Goal: Task Accomplishment & Management: Manage account settings

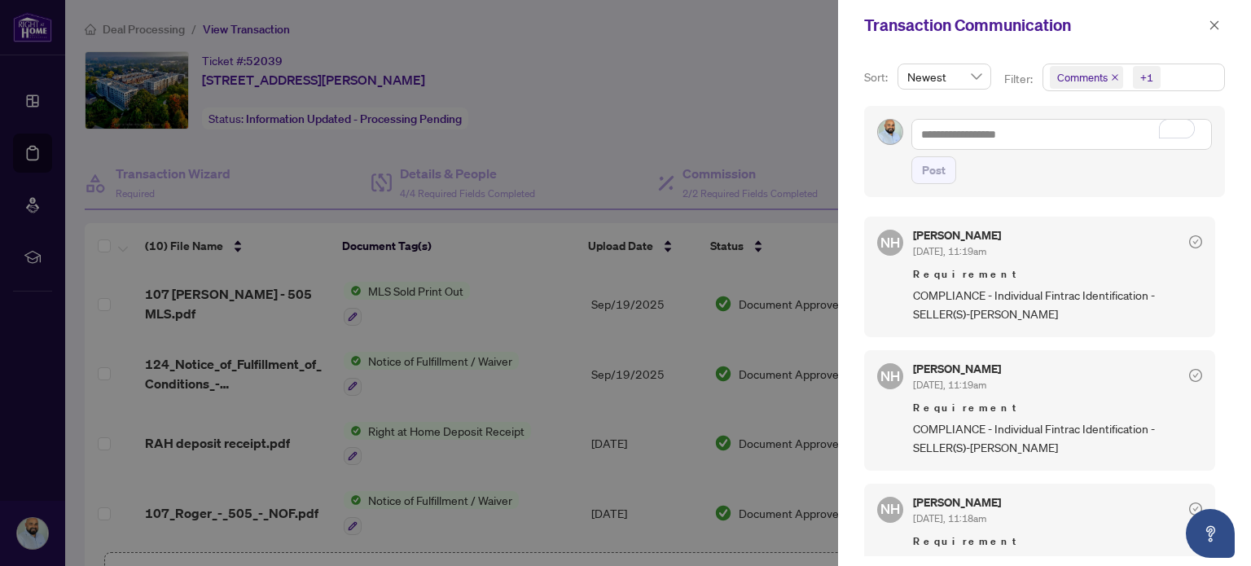
scroll to position [123, 0]
click at [1216, 22] on icon "close" at bounding box center [1214, 25] width 11 height 11
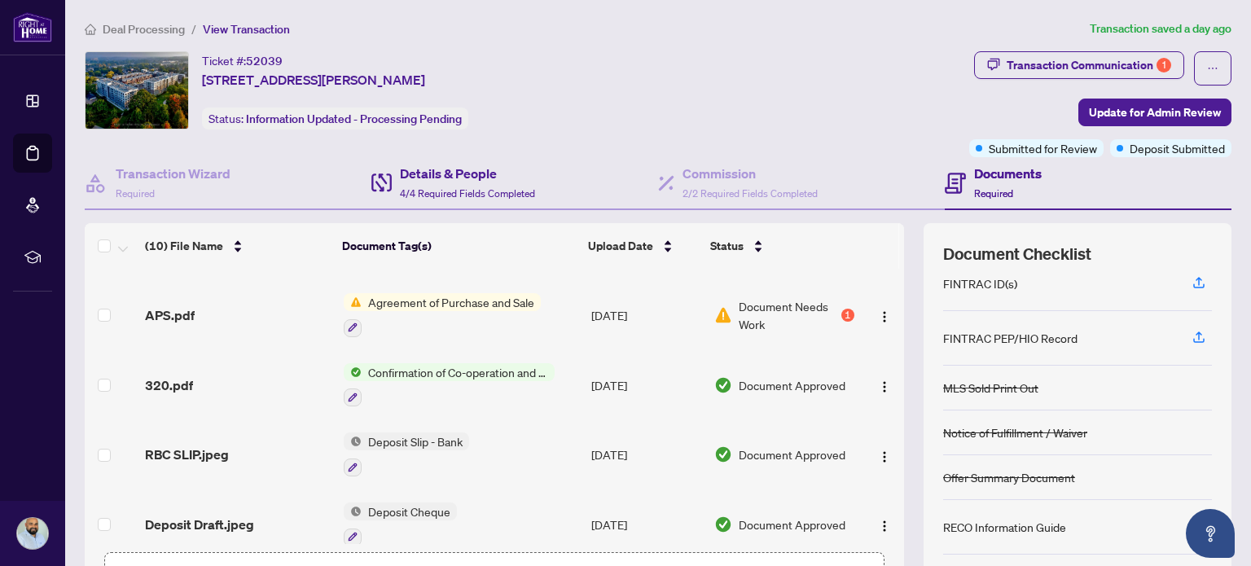
scroll to position [114, 0]
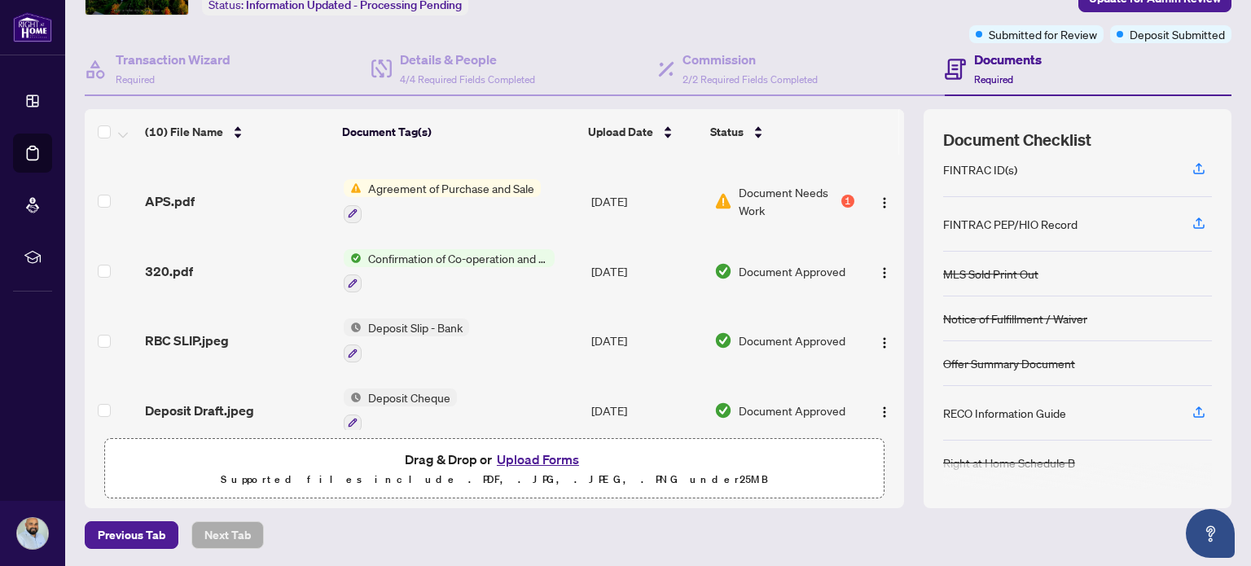
click at [525, 459] on button "Upload Forms" at bounding box center [538, 459] width 92 height 21
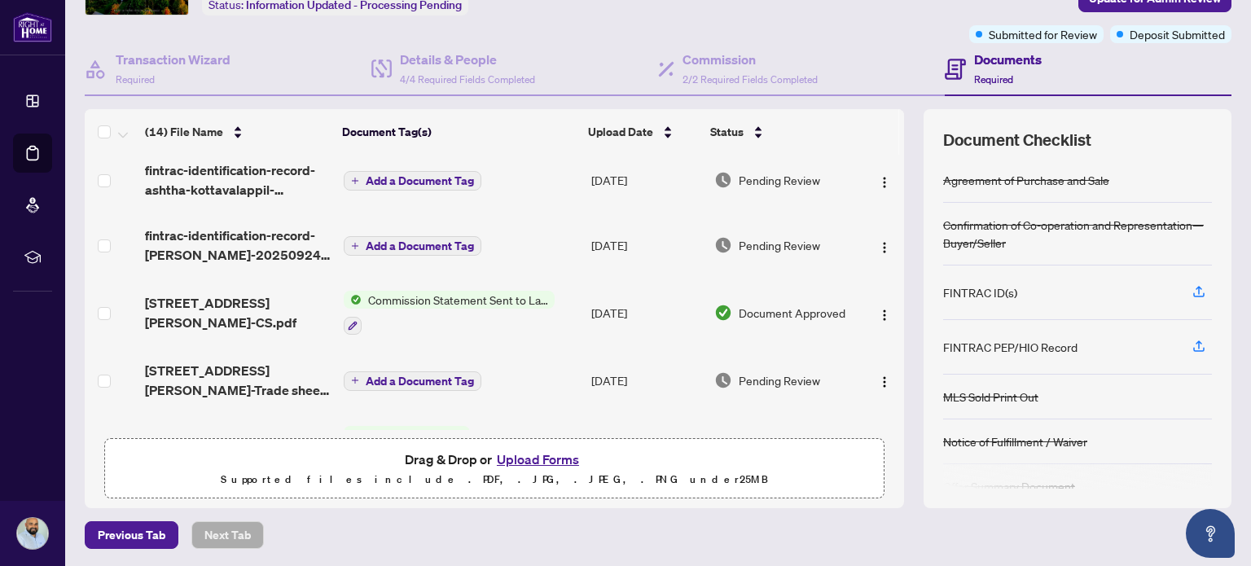
scroll to position [0, 0]
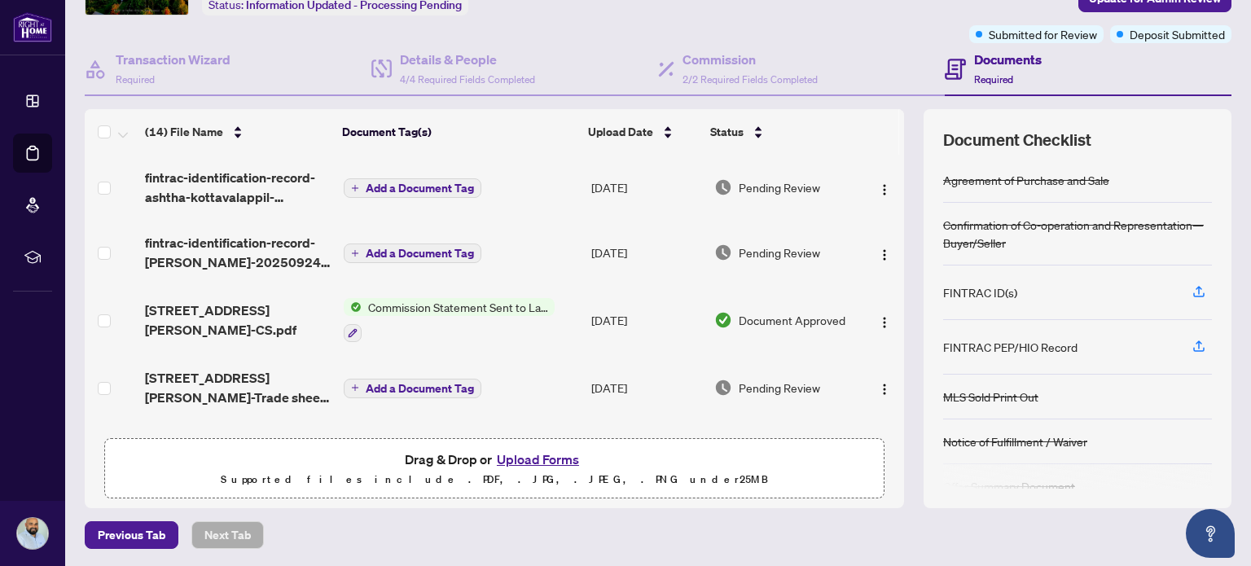
click at [354, 245] on button "Add a Document Tag" at bounding box center [413, 254] width 138 height 20
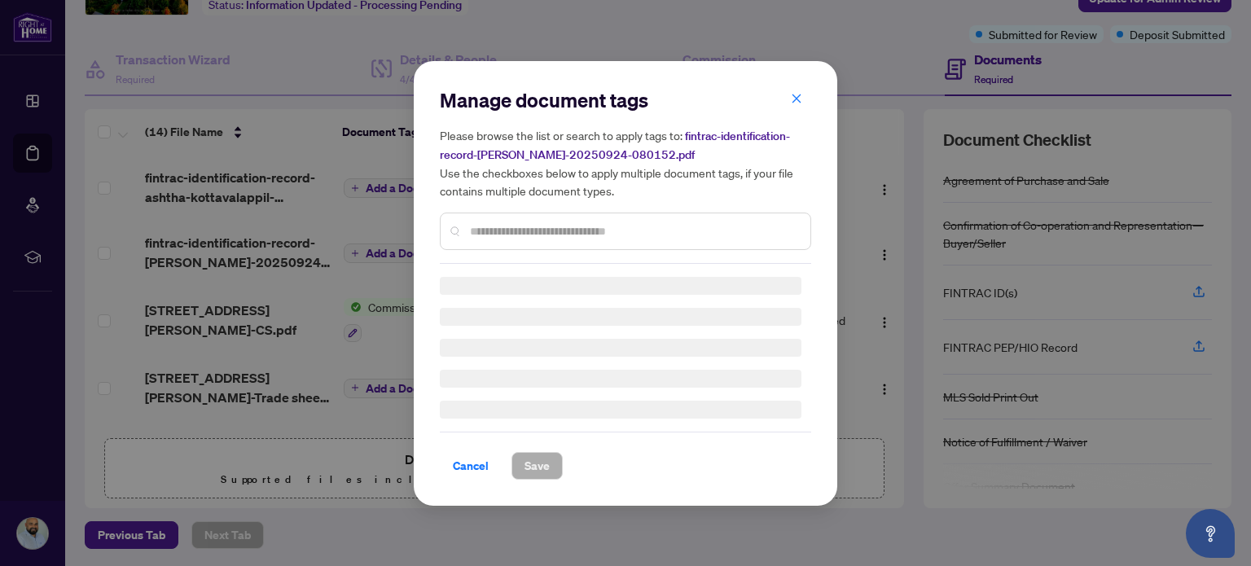
click at [570, 228] on input "text" at bounding box center [634, 231] width 328 height 18
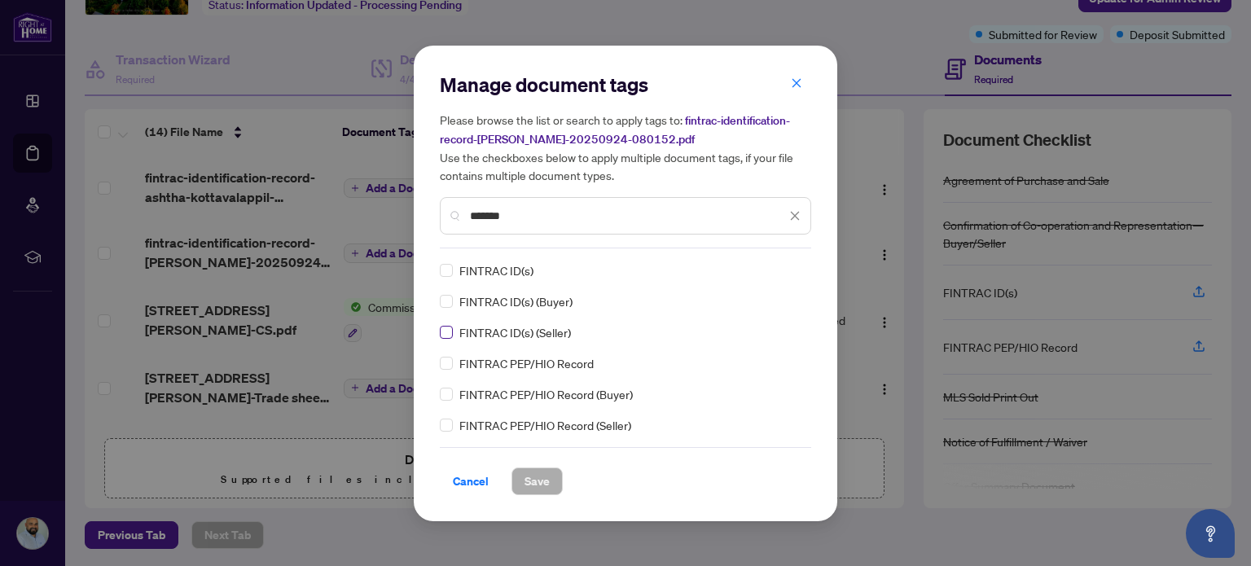
type input "*******"
click at [446, 338] on label at bounding box center [446, 332] width 13 height 18
click at [553, 478] on button "Save" at bounding box center [537, 482] width 51 height 28
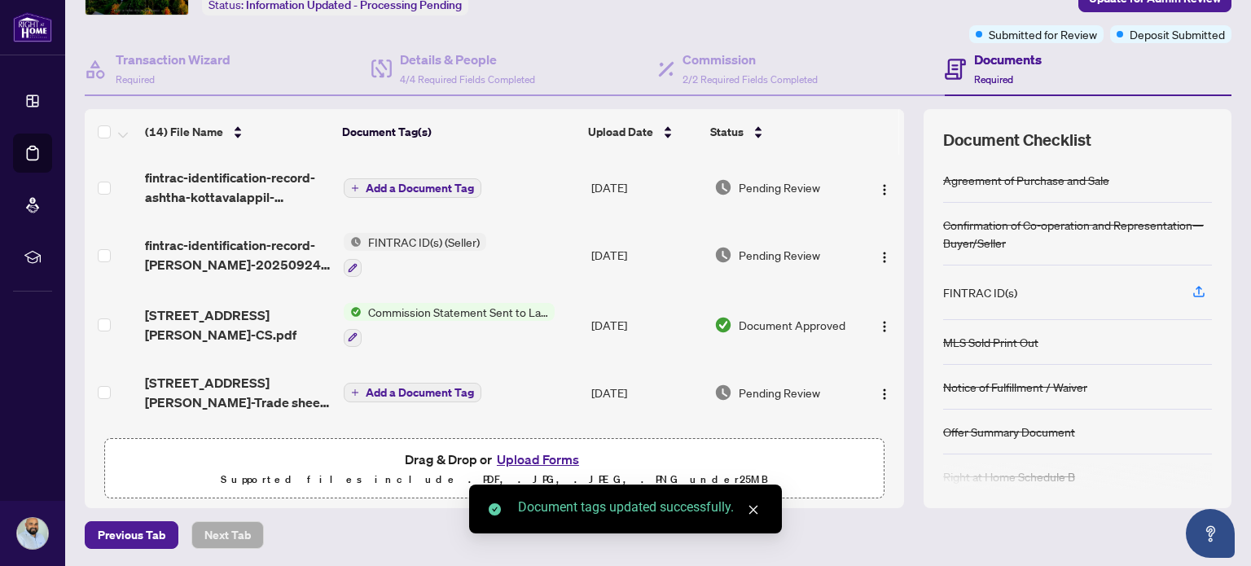
click at [404, 185] on span "Add a Document Tag" at bounding box center [420, 187] width 108 height 11
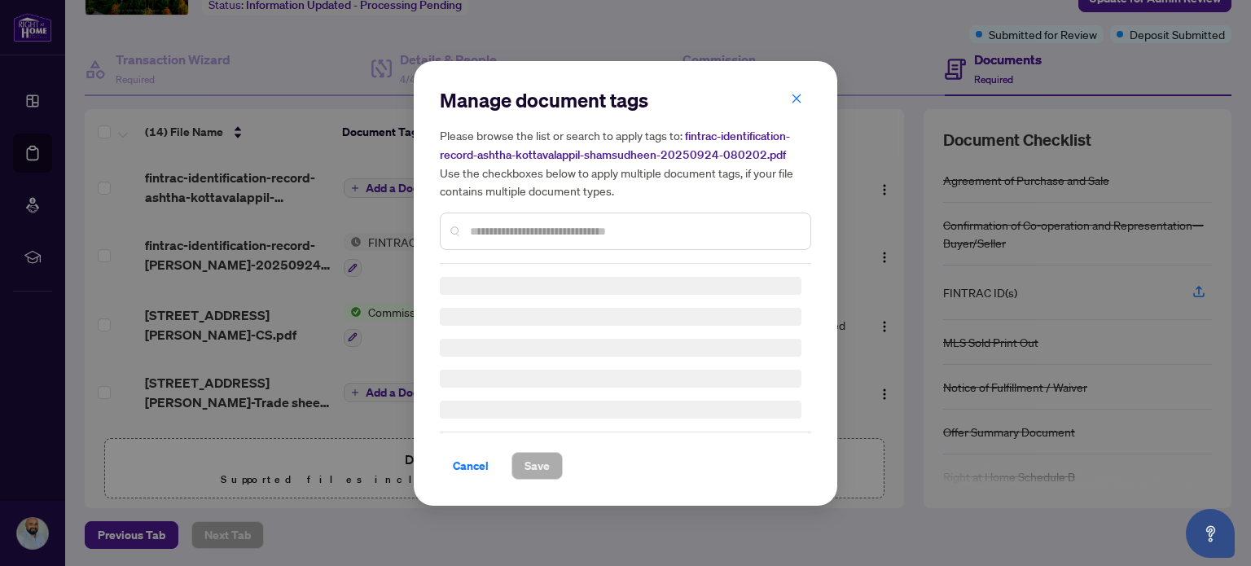
click at [534, 226] on input "text" at bounding box center [634, 231] width 328 height 18
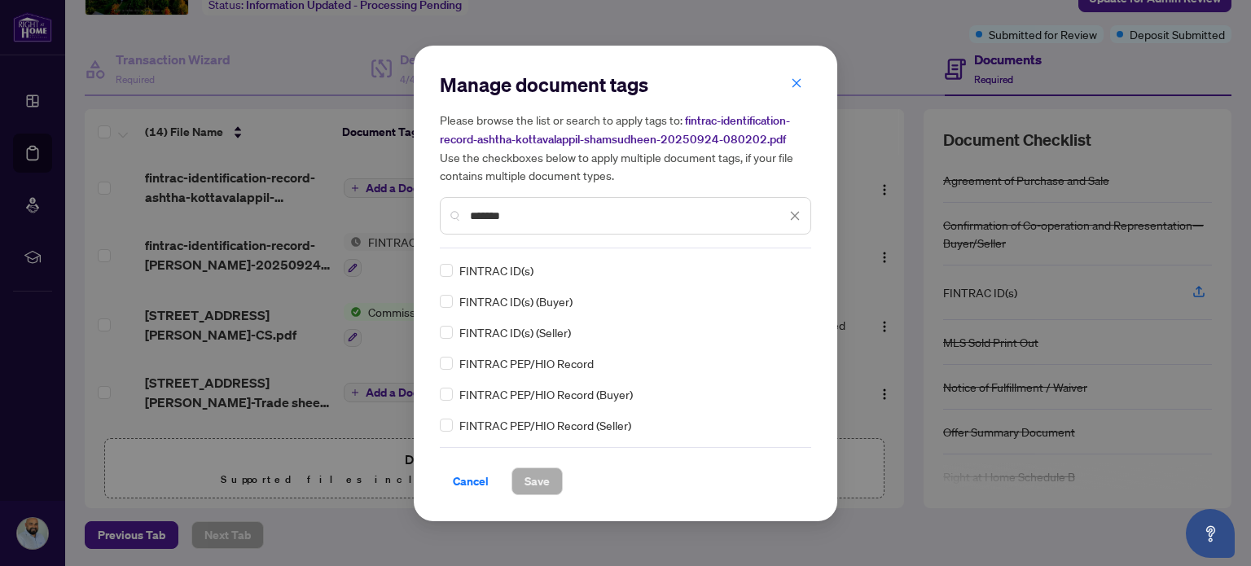
type input "*******"
click at [549, 486] on button "Save" at bounding box center [537, 482] width 51 height 28
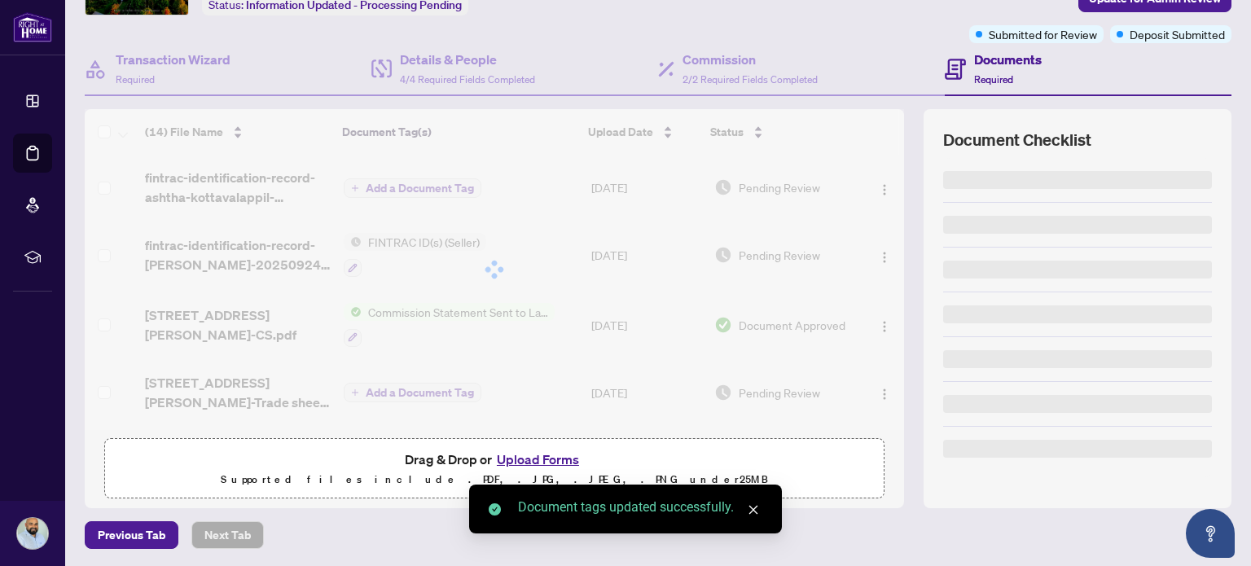
scroll to position [33, 0]
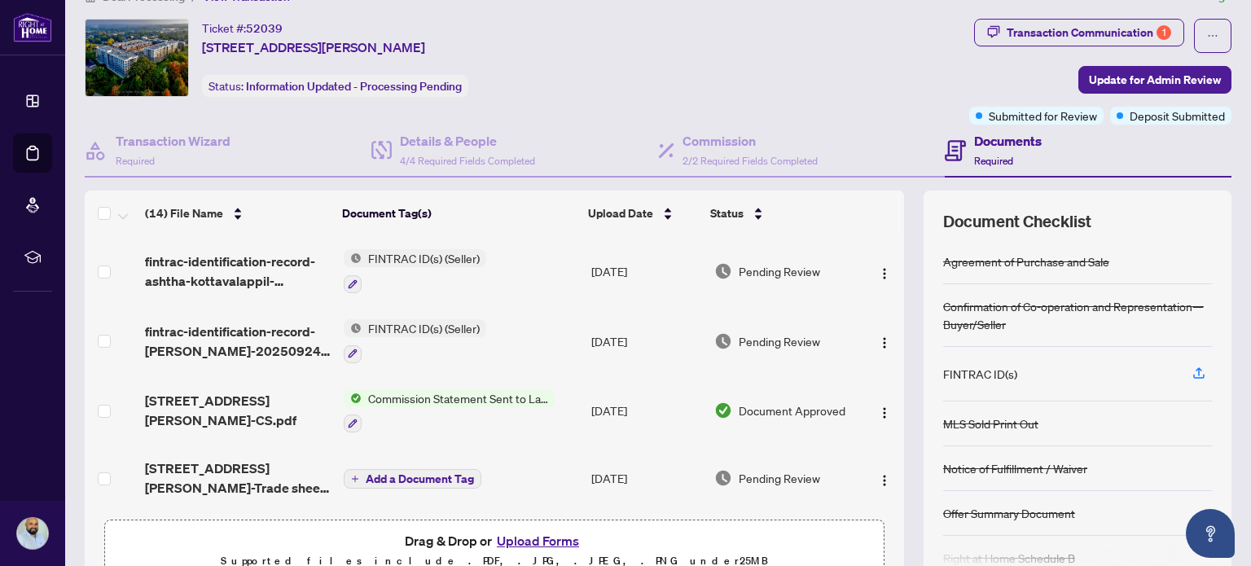
click at [763, 376] on td "Document Approved" at bounding box center [784, 411] width 153 height 70
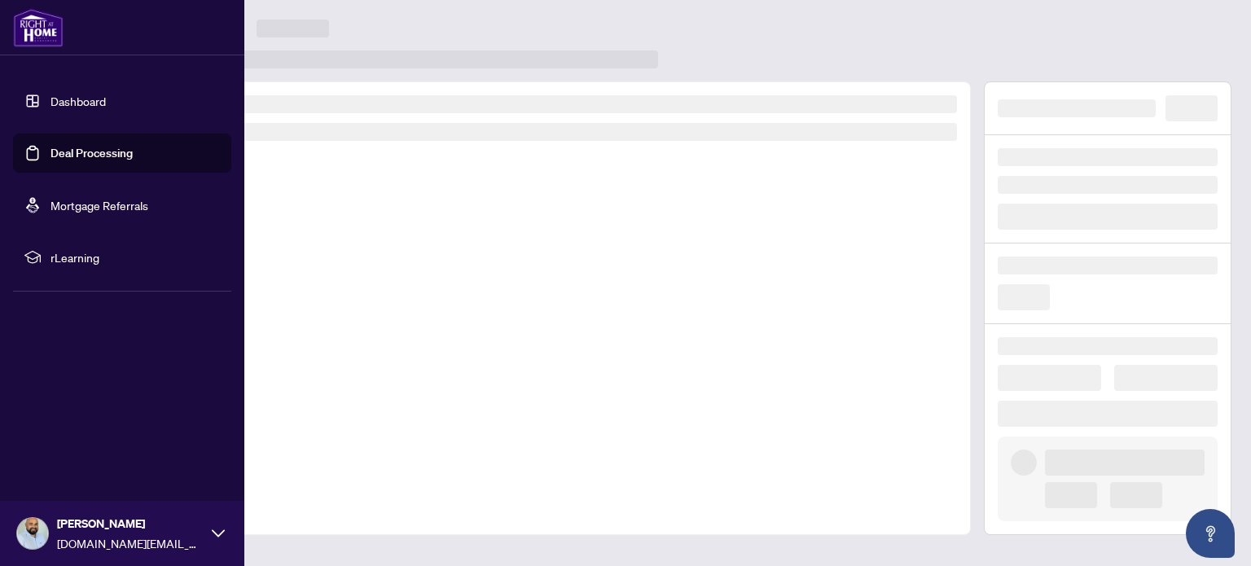
click at [95, 146] on link "Deal Processing" at bounding box center [92, 153] width 82 height 15
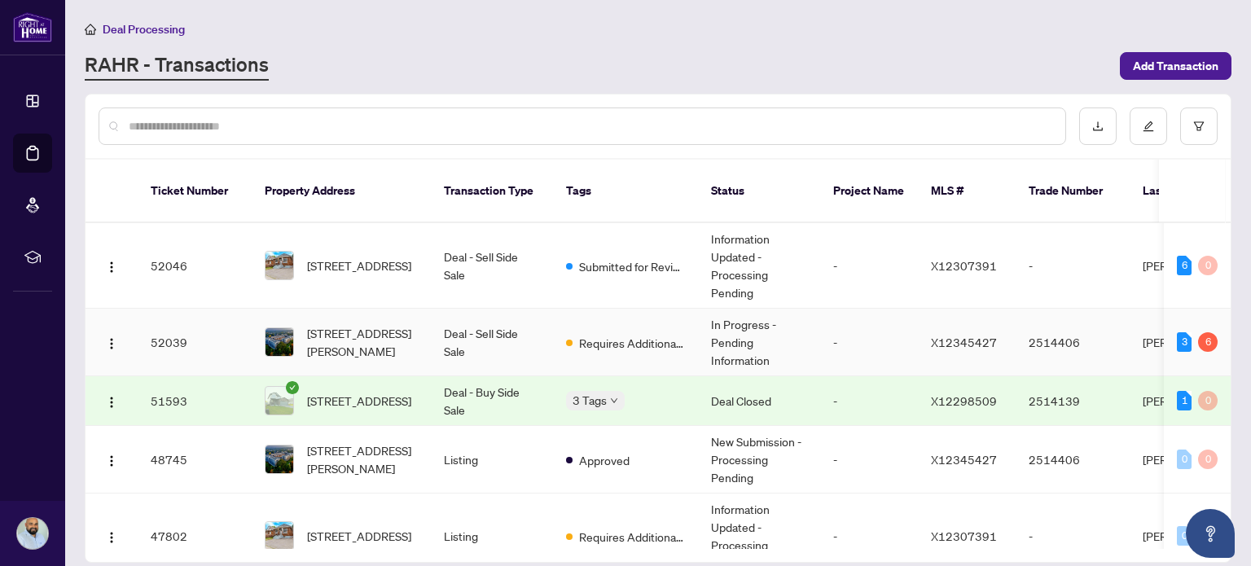
click at [767, 315] on td "In Progress - Pending Information" at bounding box center [759, 343] width 122 height 68
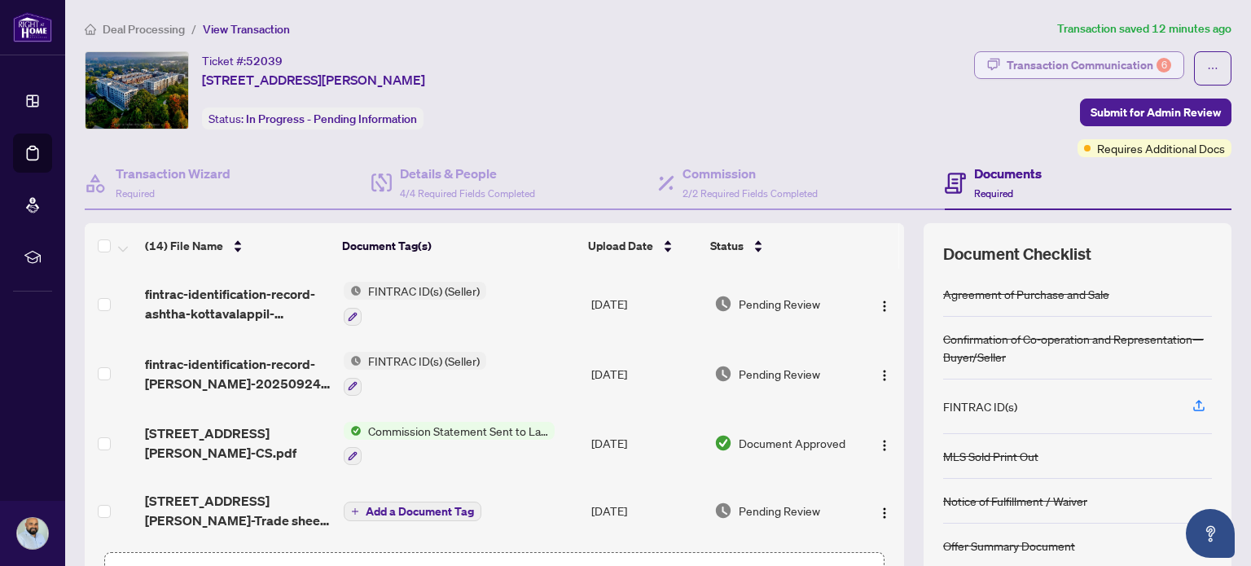
click at [1098, 68] on div "Transaction Communication 6" at bounding box center [1089, 65] width 165 height 26
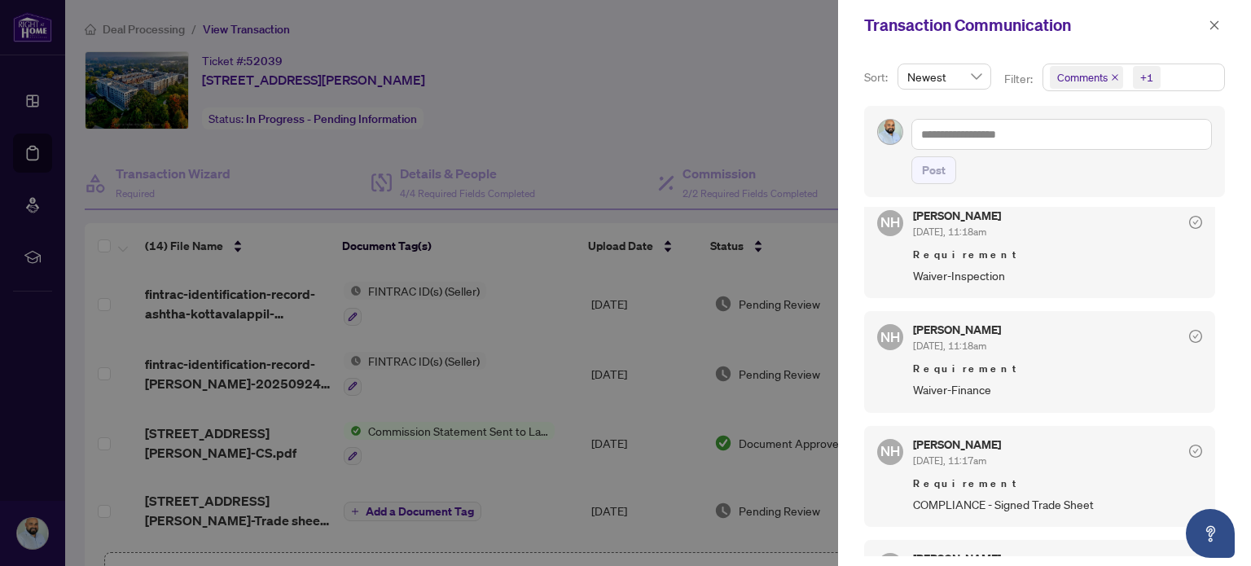
scroll to position [326, 0]
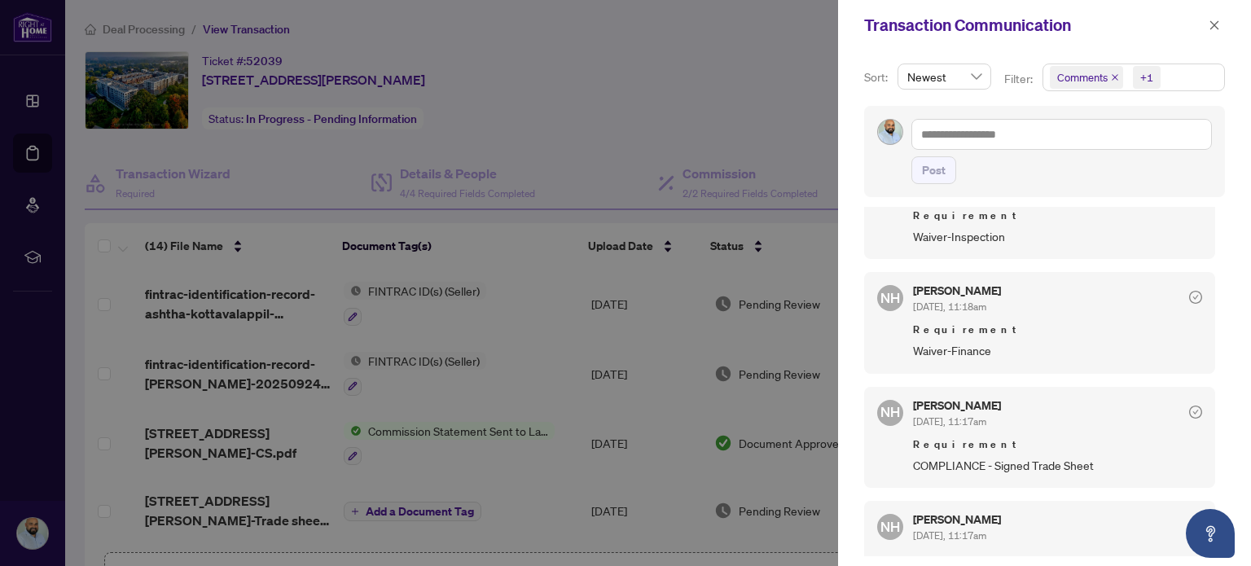
click at [640, 149] on div at bounding box center [625, 283] width 1251 height 566
drag, startPoint x: 1214, startPoint y: 26, endPoint x: 1196, endPoint y: 35, distance: 20.0
click at [1214, 27] on icon "close" at bounding box center [1214, 25] width 11 height 11
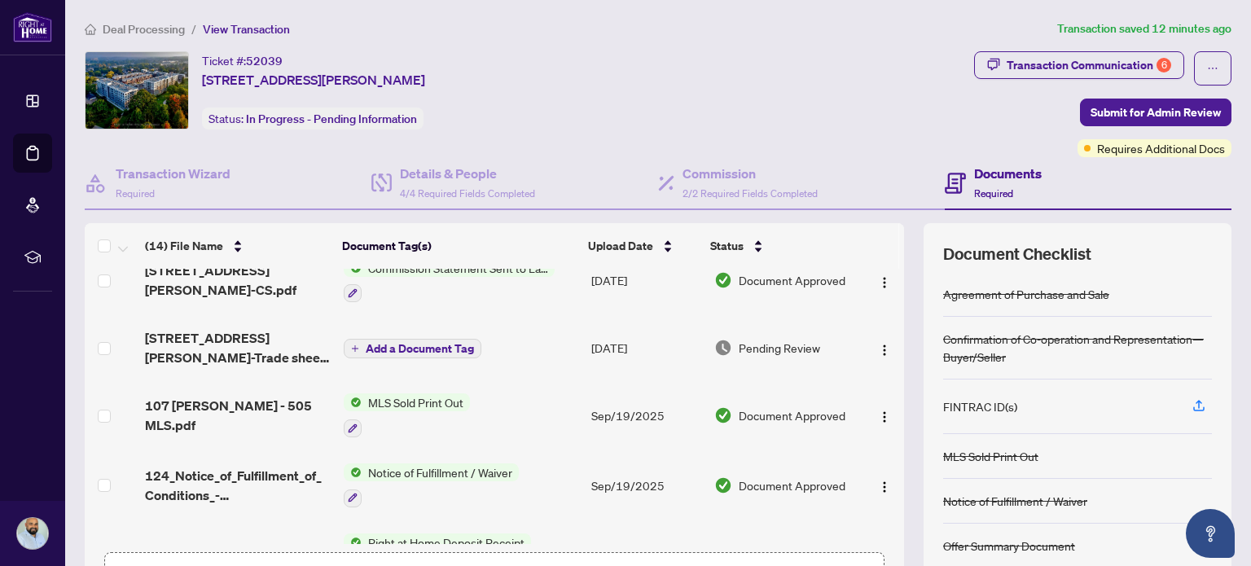
scroll to position [244, 0]
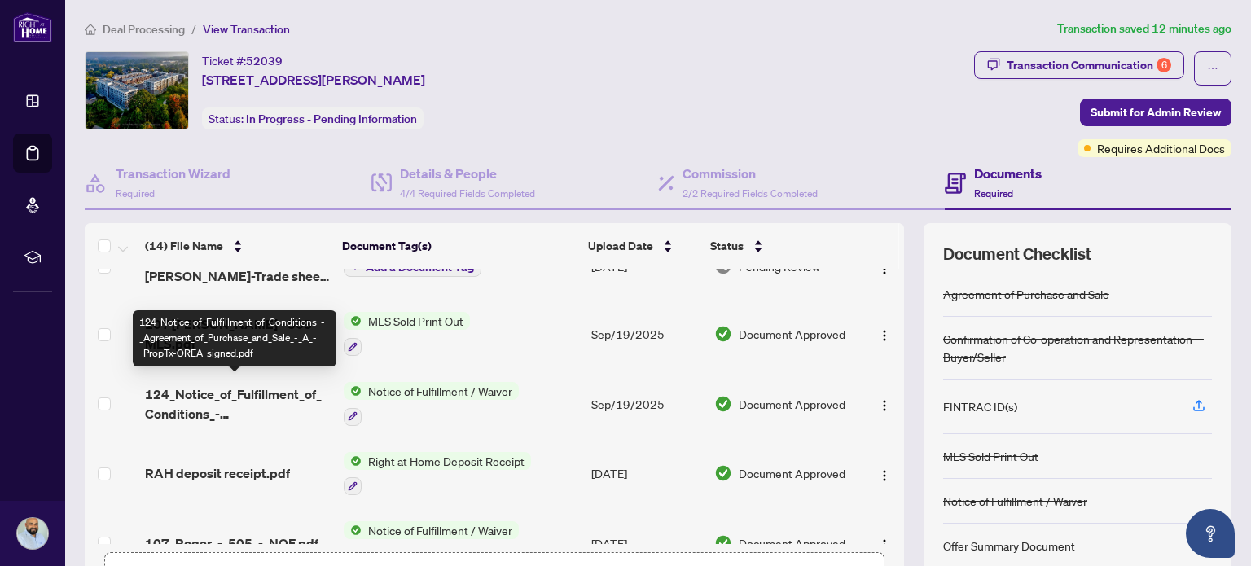
click at [250, 403] on span "124_Notice_of_Fulfillment_of_Conditions_-_Agreement_of_Purchase_and_Sale_-_A_-_…" at bounding box center [237, 404] width 185 height 39
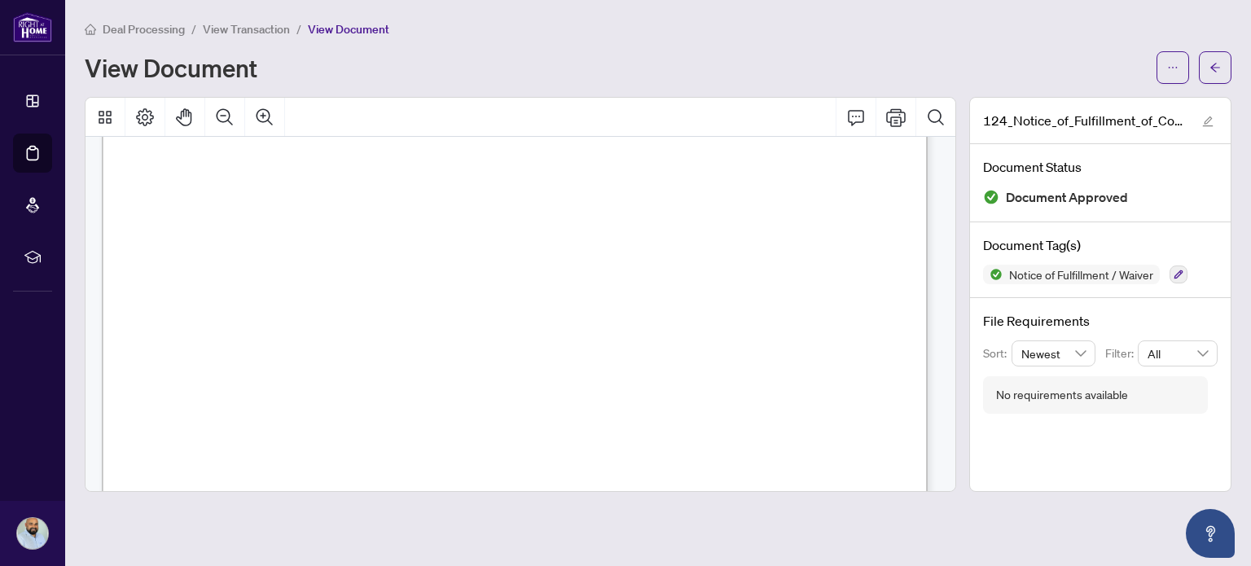
scroll to position [163, 0]
click at [1219, 68] on icon "arrow-left" at bounding box center [1215, 67] width 11 height 11
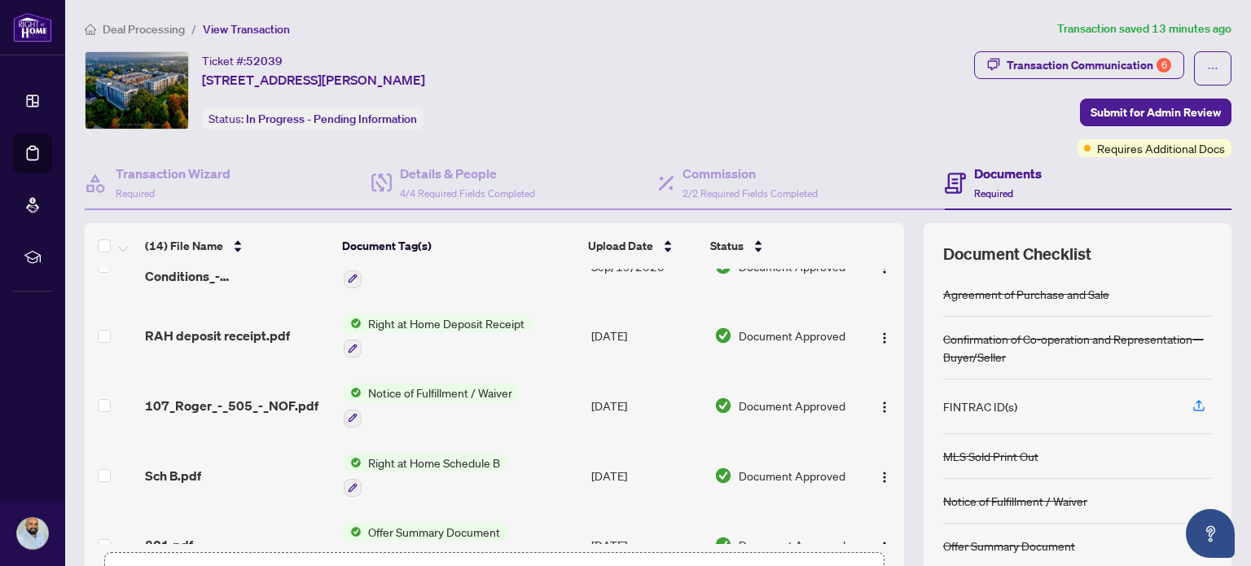
scroll to position [407, 0]
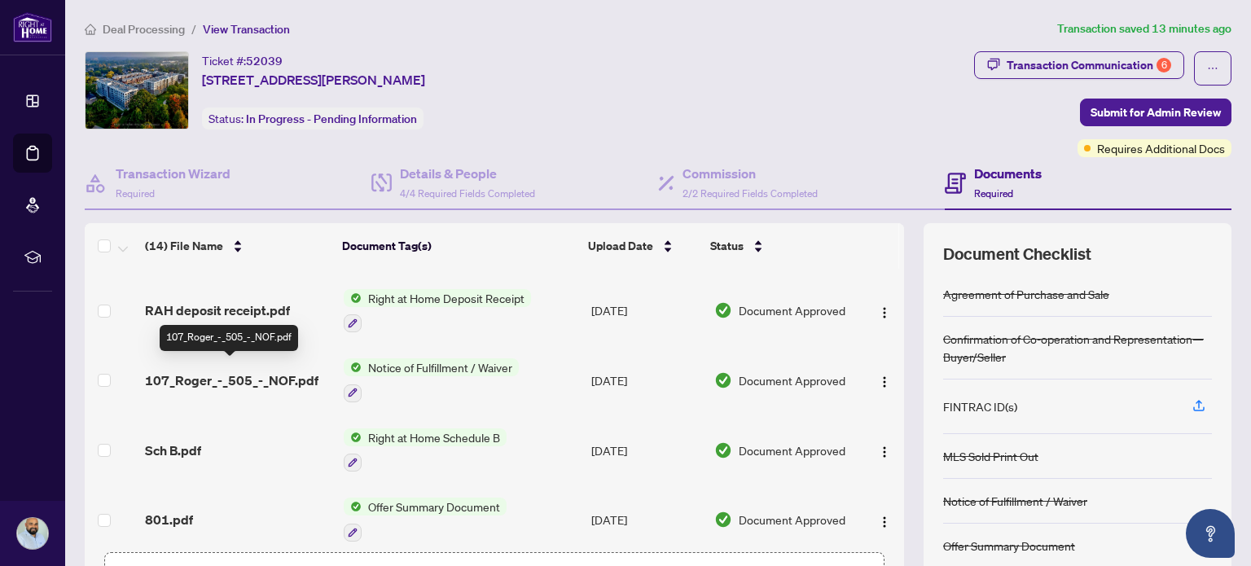
click at [298, 371] on span "107_Roger_-_505_-_NOF.pdf" at bounding box center [232, 381] width 174 height 20
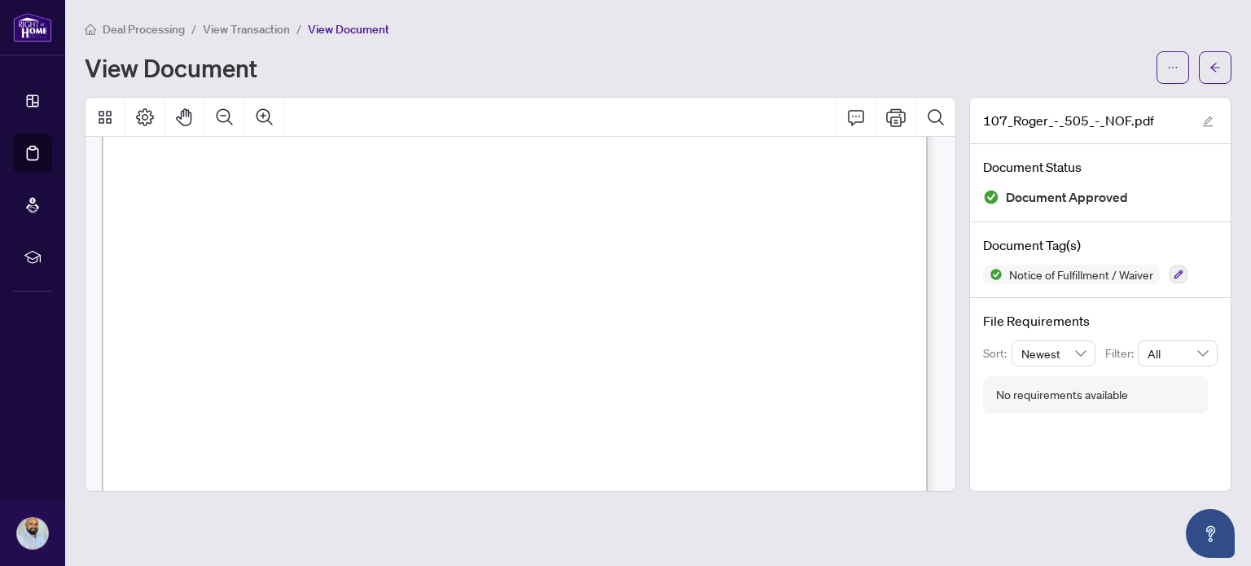
scroll to position [244, 0]
click at [1220, 74] on span "button" at bounding box center [1215, 68] width 11 height 26
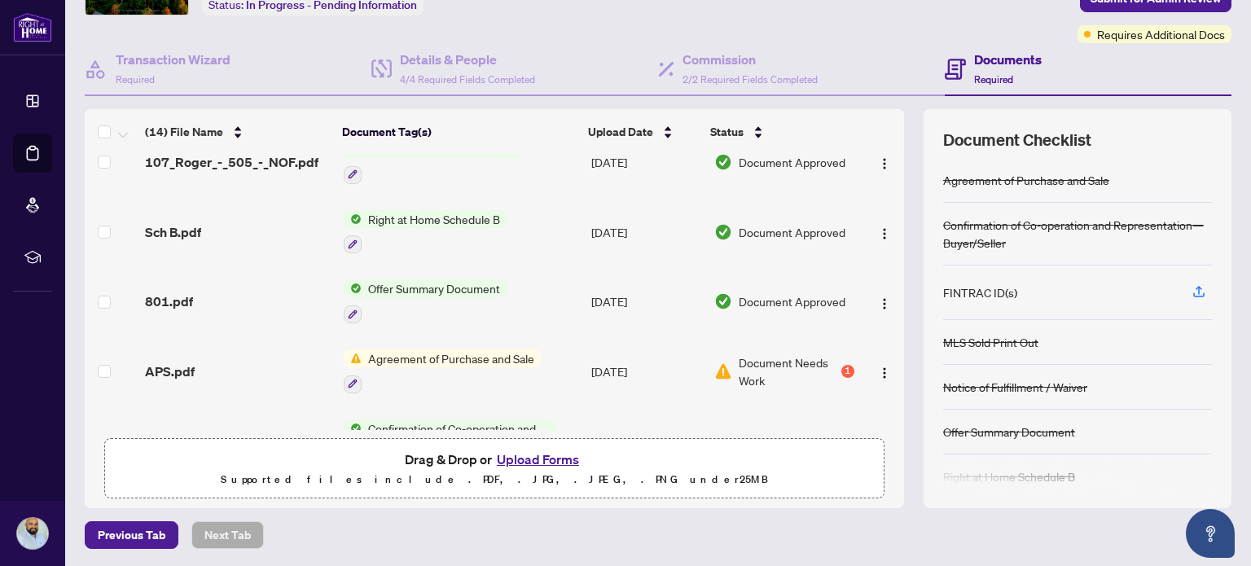
scroll to position [570, 0]
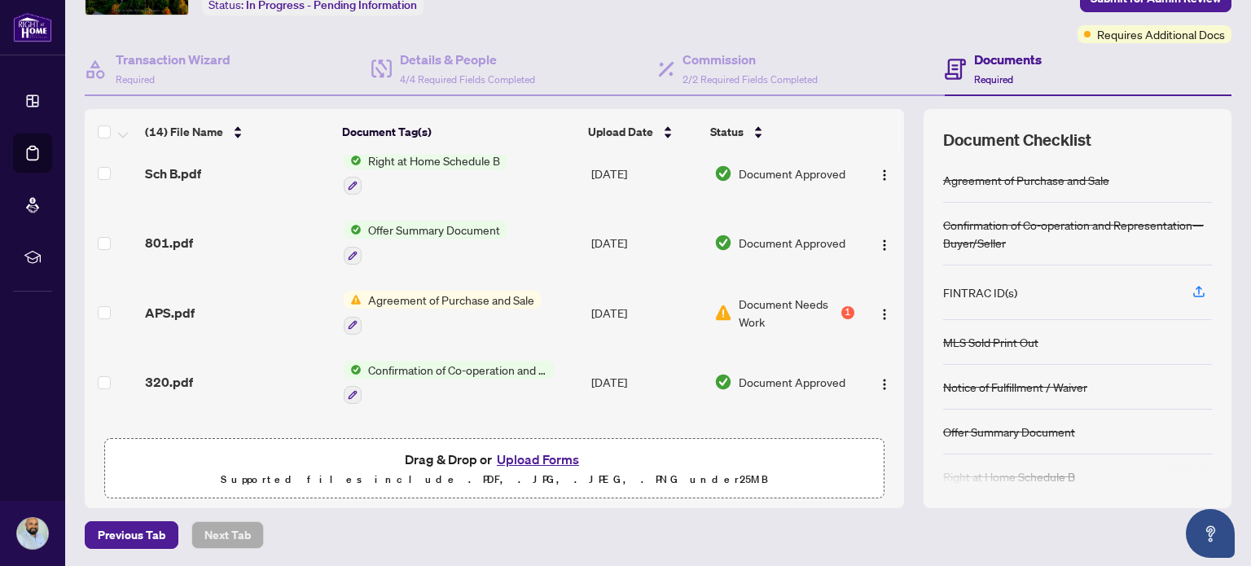
click at [540, 453] on button "Upload Forms" at bounding box center [538, 459] width 92 height 21
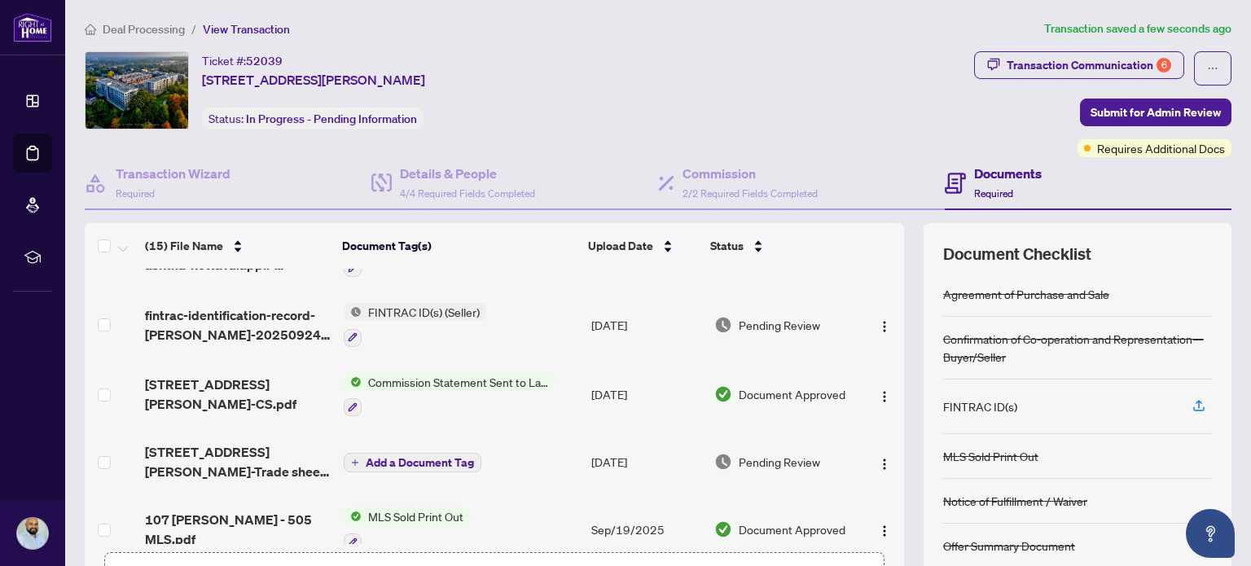
scroll to position [0, 0]
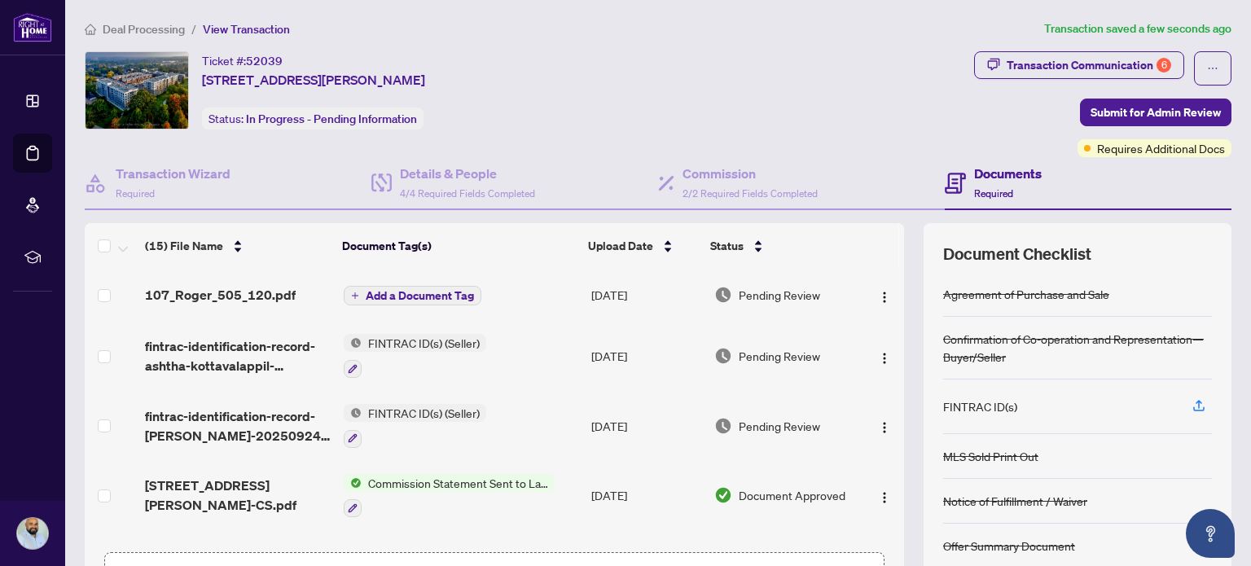
click at [474, 286] on button "Add a Document Tag" at bounding box center [413, 296] width 138 height 20
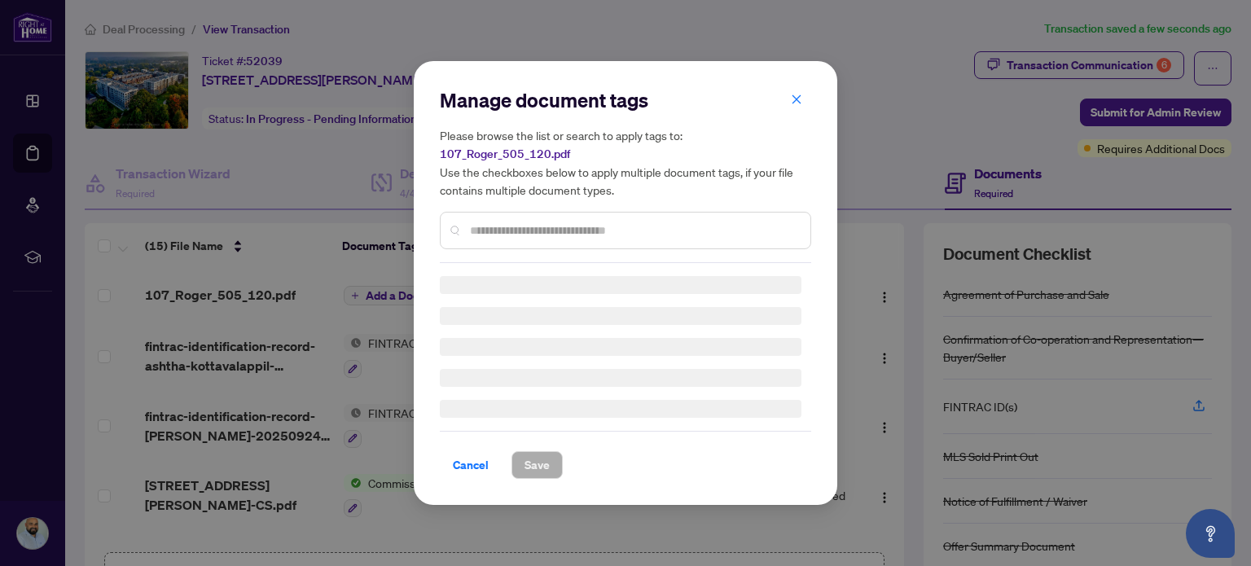
click at [519, 233] on div "Manage document tags Please browse the list or search to apply tags to: 107_Rog…" at bounding box center [626, 283] width 372 height 392
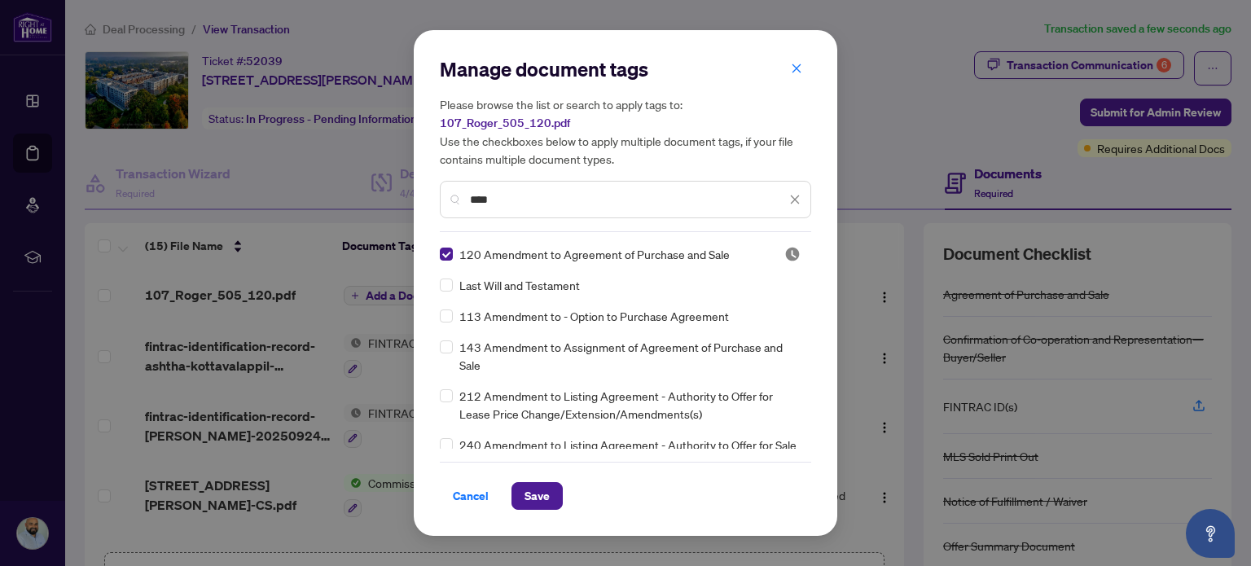
drag, startPoint x: 505, startPoint y: 194, endPoint x: 456, endPoint y: 205, distance: 50.2
click at [456, 205] on div "****" at bounding box center [626, 199] width 372 height 37
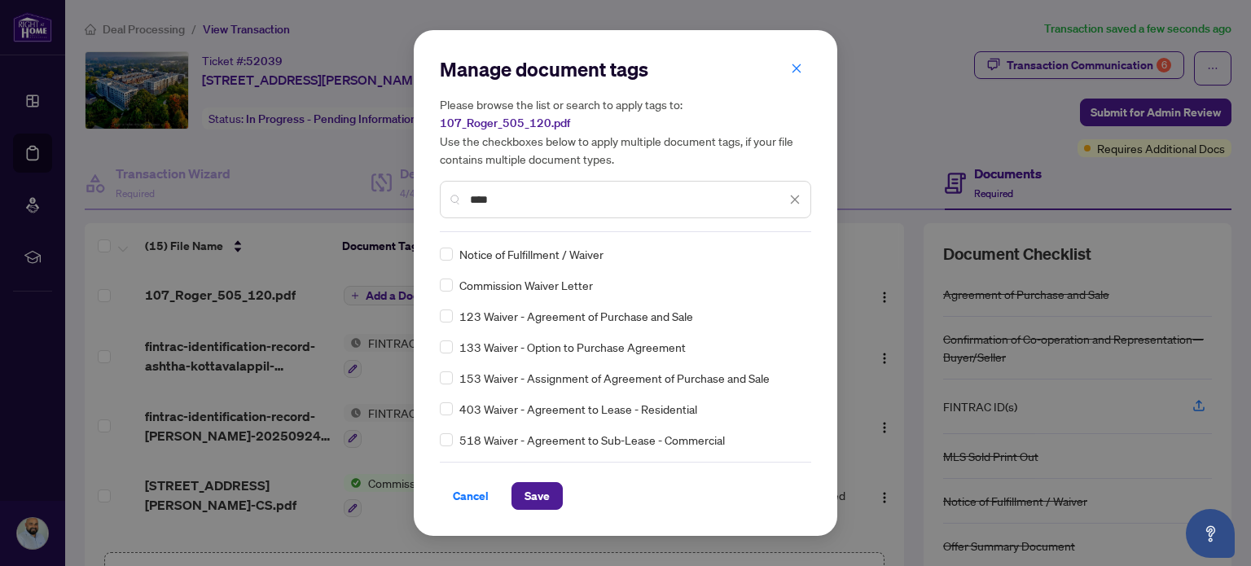
type input "****"
click at [515, 493] on button "Save" at bounding box center [537, 496] width 51 height 28
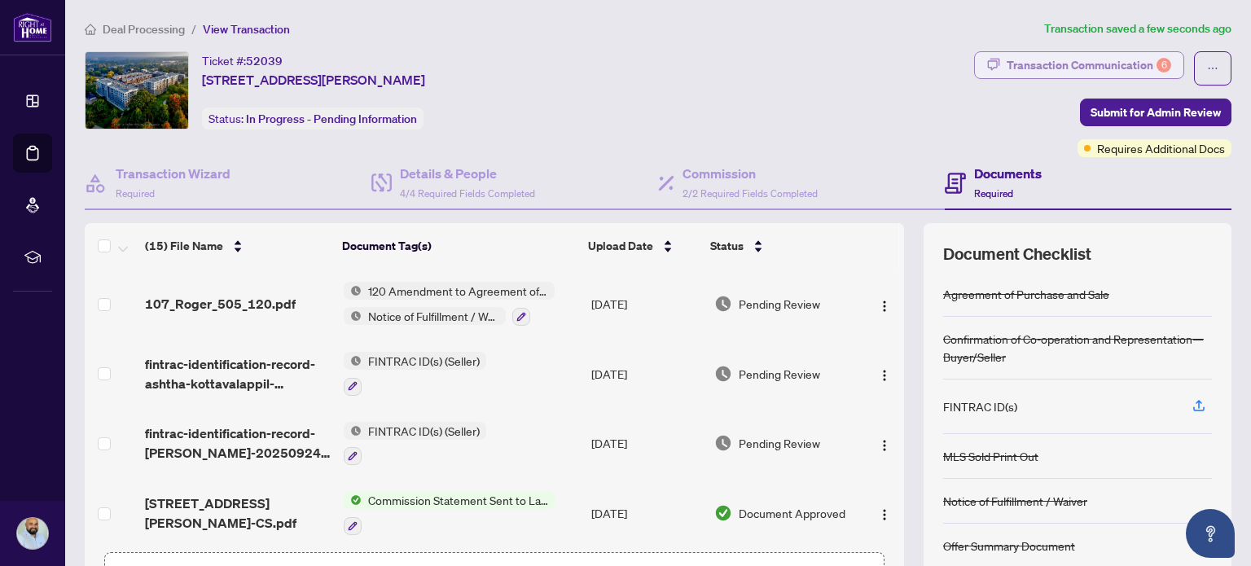
click at [1111, 71] on div "Transaction Communication 6" at bounding box center [1089, 65] width 165 height 26
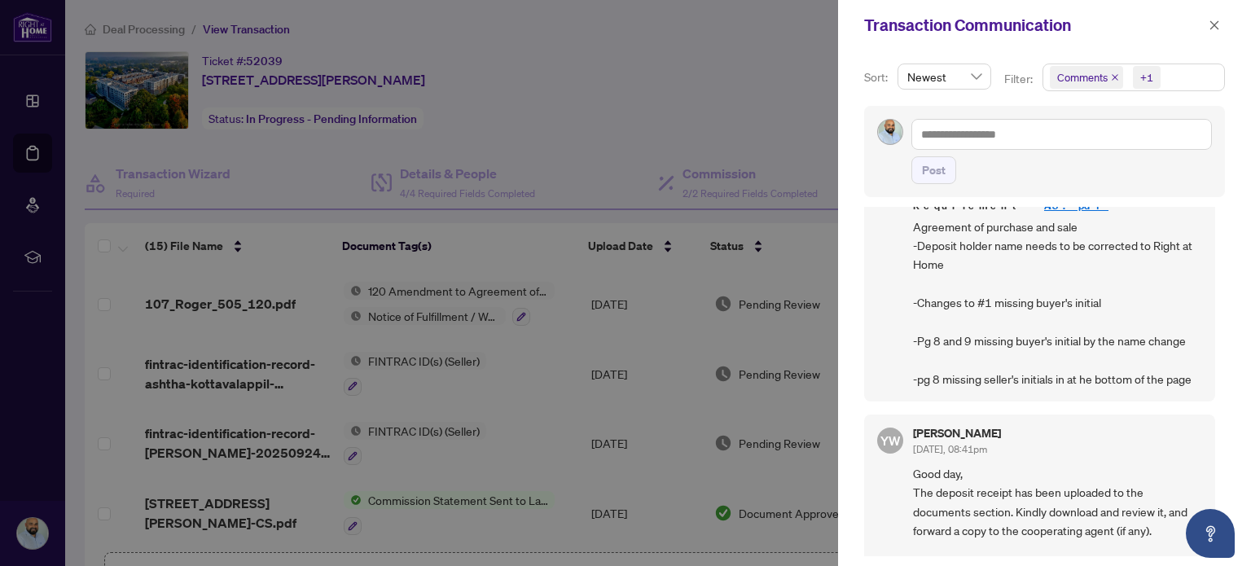
scroll to position [978, 0]
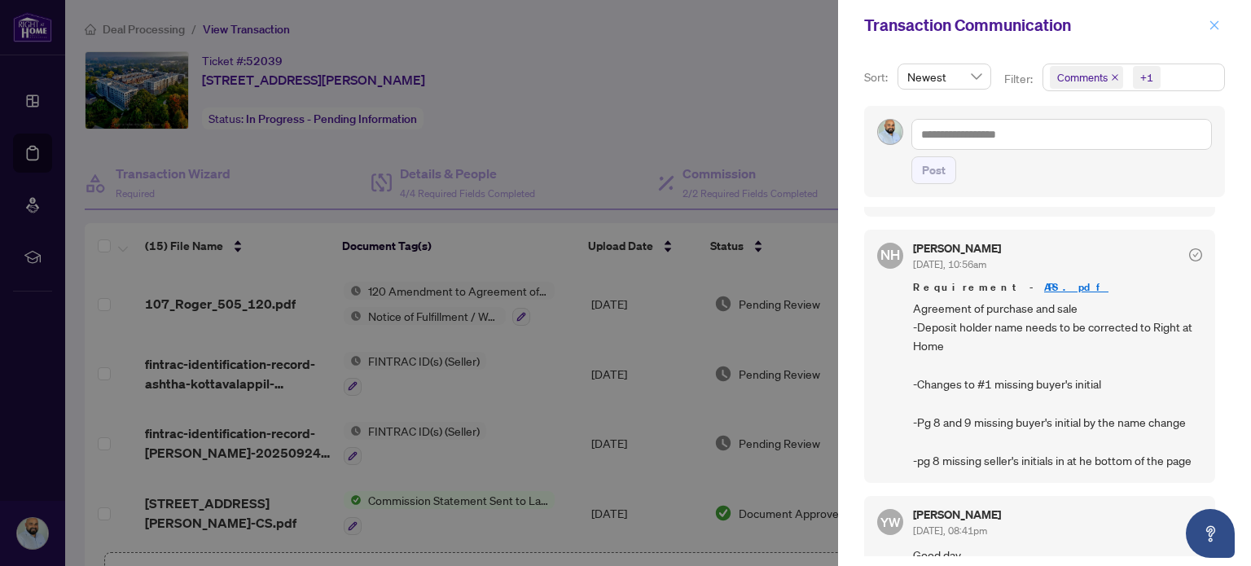
click at [1212, 24] on icon "close" at bounding box center [1214, 25] width 11 height 11
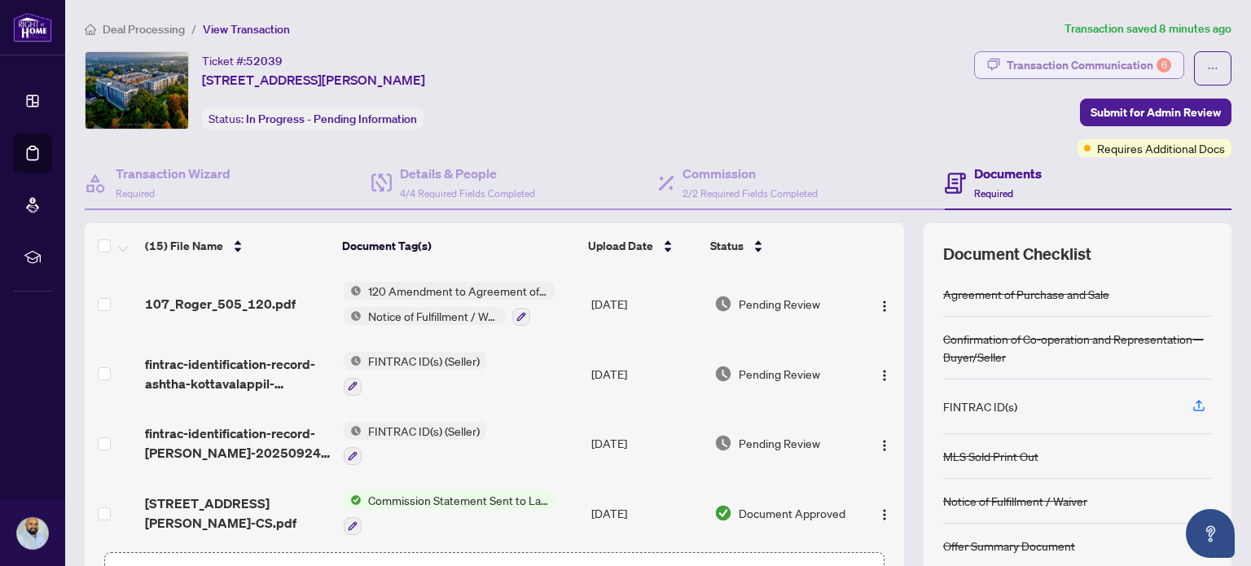
click at [1035, 77] on div "Transaction Communication 6" at bounding box center [1089, 65] width 165 height 26
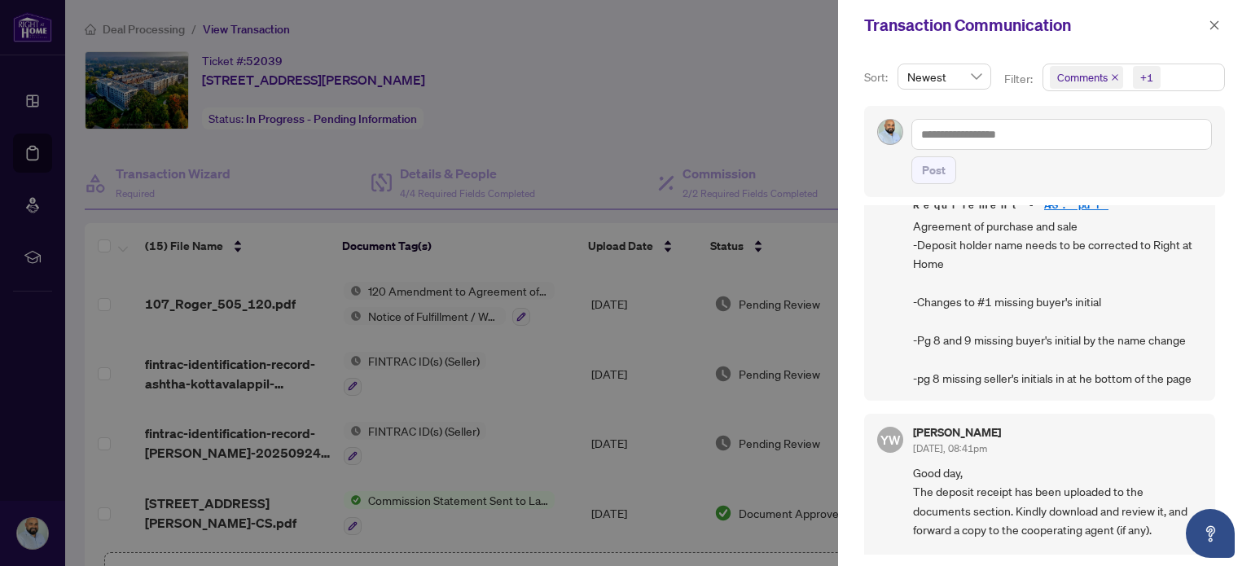
scroll to position [1059, 0]
